Goal: Task Accomplishment & Management: Manage account settings

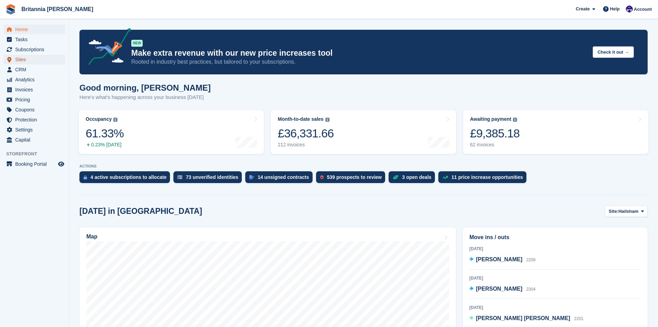
click at [23, 60] on span "Sites" at bounding box center [35, 60] width 41 height 10
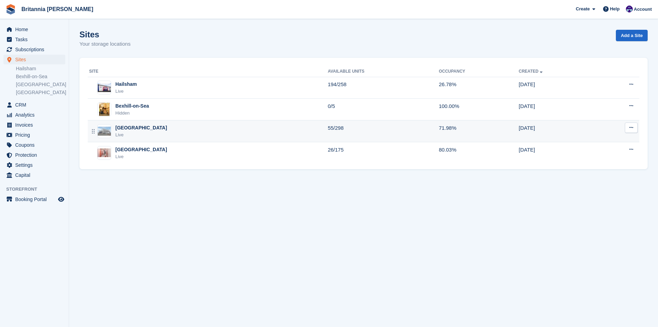
click at [142, 129] on div "Eastbourne Live" at bounding box center [208, 131] width 239 height 14
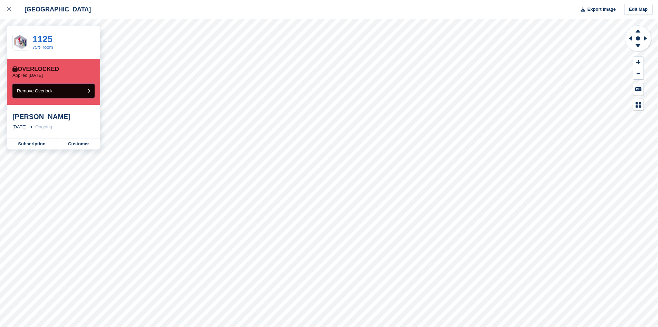
click at [67, 92] on button "Remove Overlock" at bounding box center [53, 91] width 82 height 14
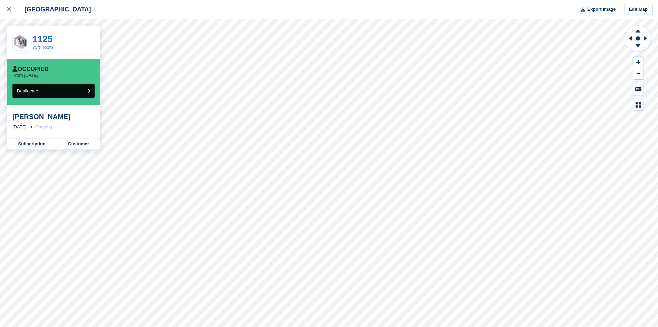
click at [62, 93] on button "Deallocate" at bounding box center [53, 91] width 82 height 14
